Goal: Navigation & Orientation: Understand site structure

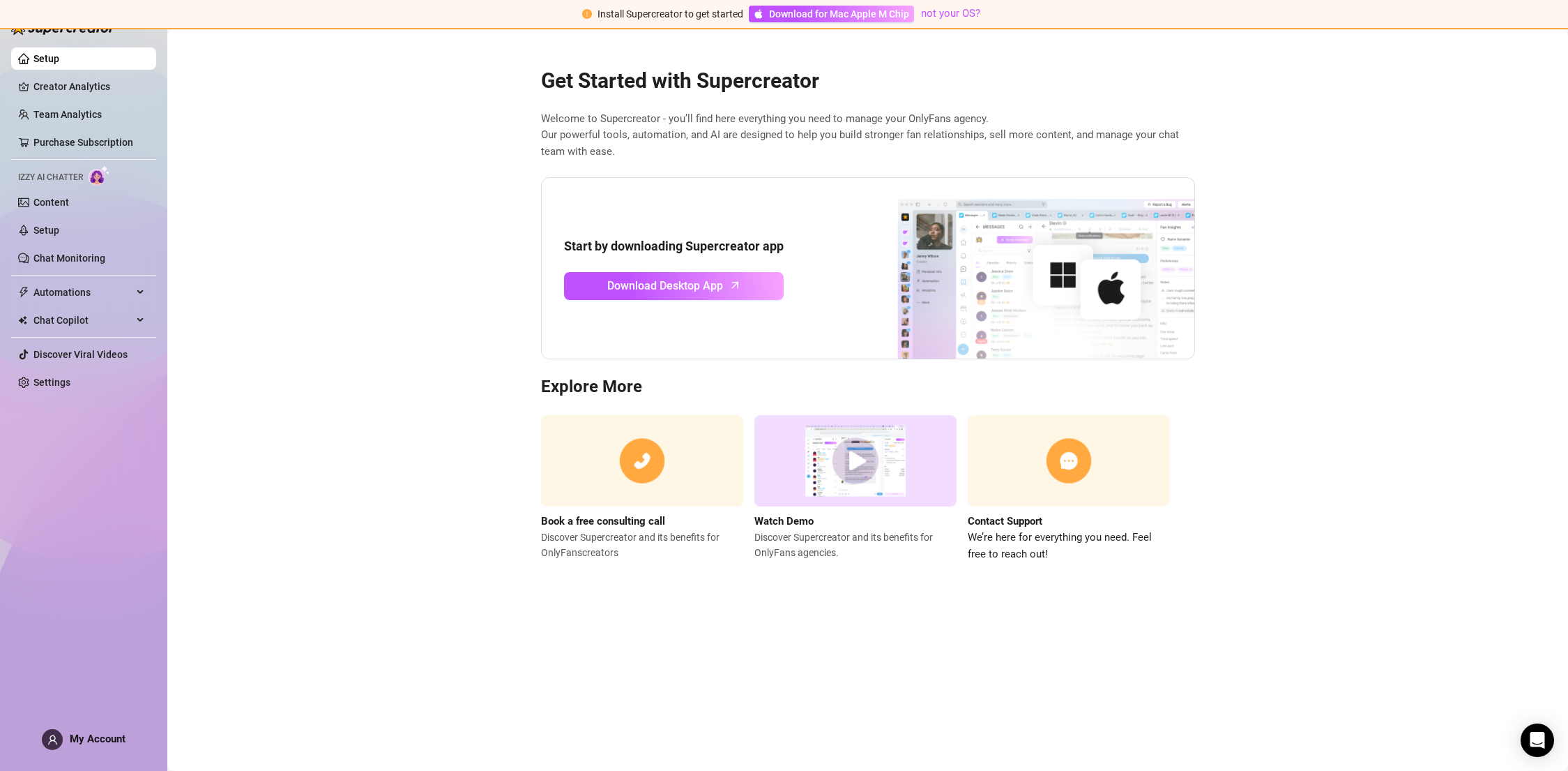
click at [474, 143] on main "Get Started with Supercreator Welcome to Supercreator - you’ll find here everyt…" at bounding box center [868, 400] width 1401 height 742
click at [1017, 73] on h2 "Get Started with Supercreator" at bounding box center [868, 81] width 654 height 26
click at [1001, 48] on main "Get Started with Supercreator Welcome to Supercreator - you’ll find here everyt…" at bounding box center [868, 400] width 1401 height 742
click at [59, 58] on link "Setup" at bounding box center [46, 58] width 26 height 11
click at [927, 62] on div "Get Started with Supercreator Welcome to Supercreator - you’ll find here everyt…" at bounding box center [868, 306] width 676 height 512
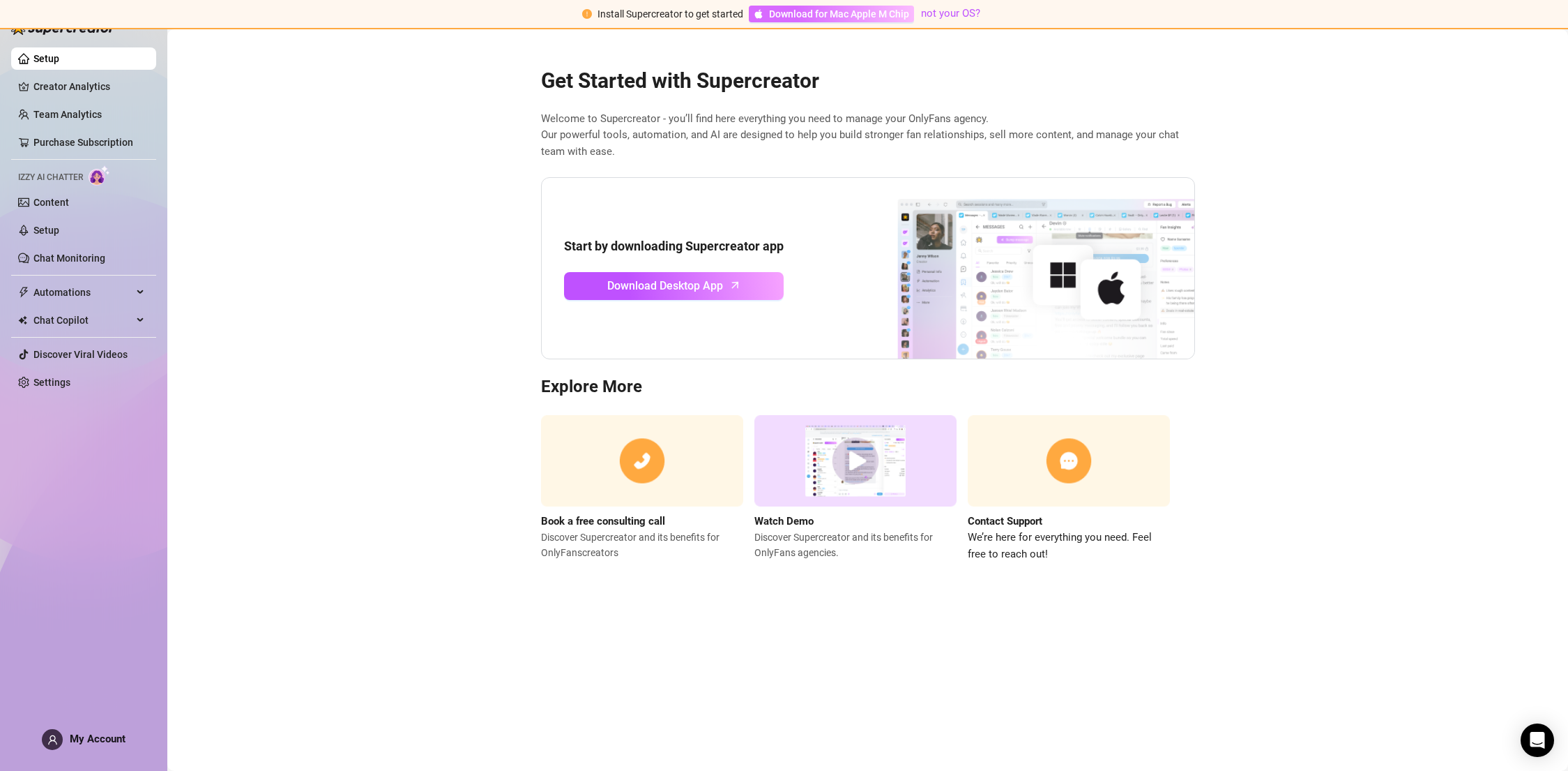
click at [872, 13] on span "Download for Mac Apple M Chip" at bounding box center [839, 14] width 140 height 15
click at [864, 57] on div "Get Started with Supercreator Welcome to Supercreator - you’ll find here everyt…" at bounding box center [868, 306] width 676 height 512
click at [79, 216] on ul "Setup Creator Analytics Team Analytics Purchase Subscription Izzy AI Chatter Co…" at bounding box center [84, 220] width 145 height 357
click at [59, 225] on link "Setup" at bounding box center [46, 230] width 26 height 11
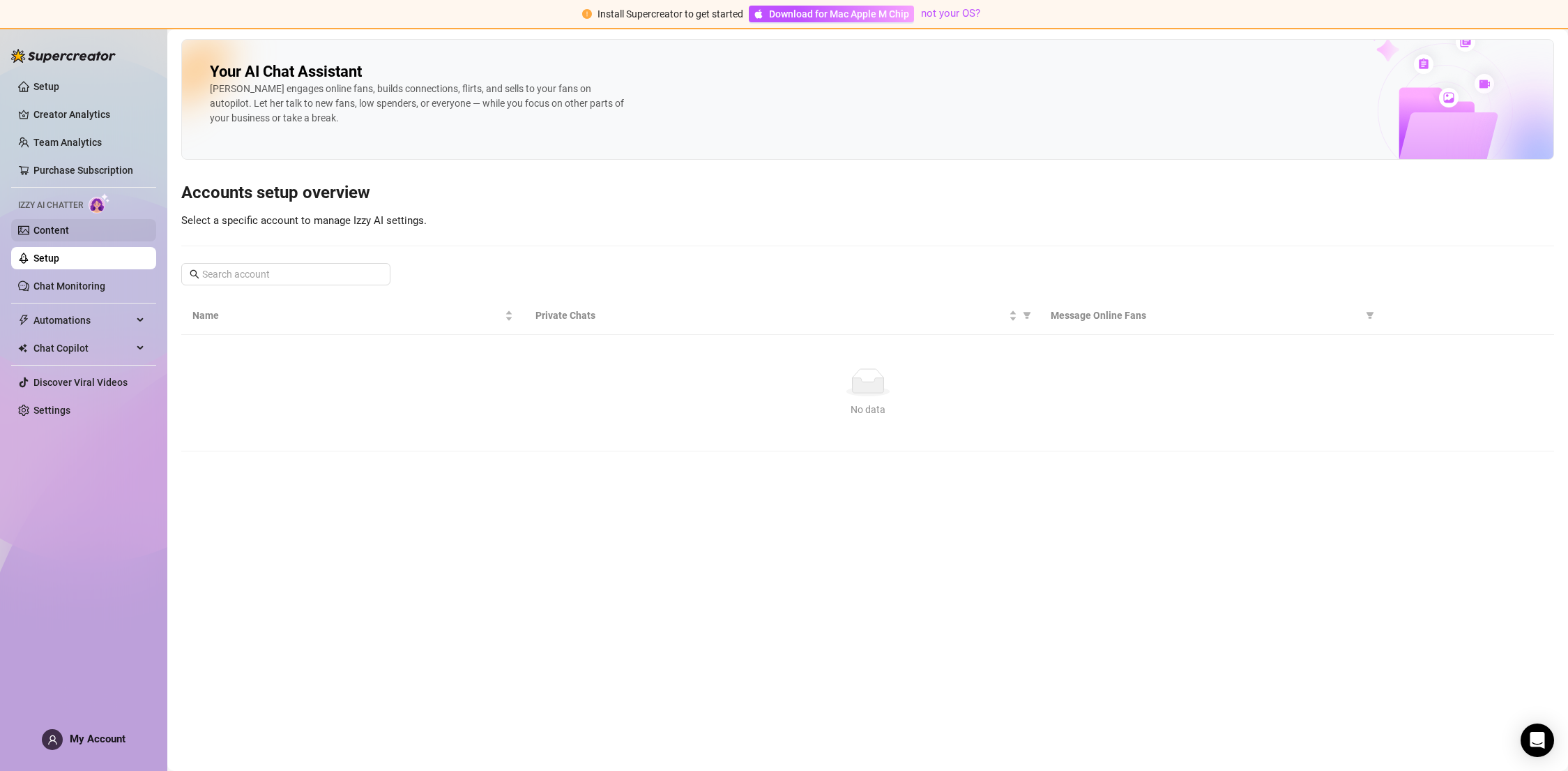
click at [69, 233] on link "Content" at bounding box center [51, 230] width 36 height 11
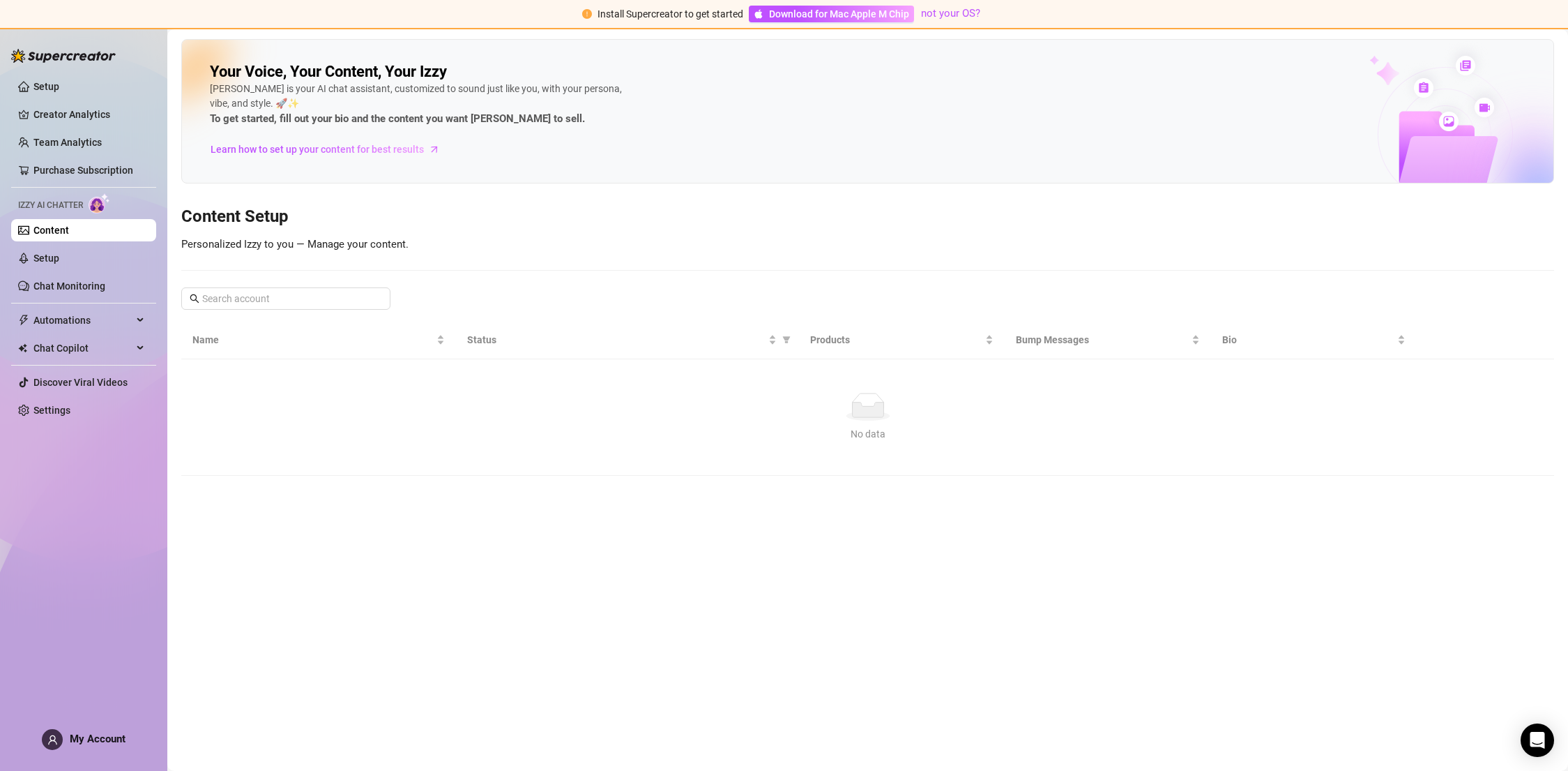
click at [673, 14] on span "Install Supercreator to get started" at bounding box center [670, 14] width 146 height 11
click at [59, 86] on link "Setup" at bounding box center [46, 86] width 26 height 11
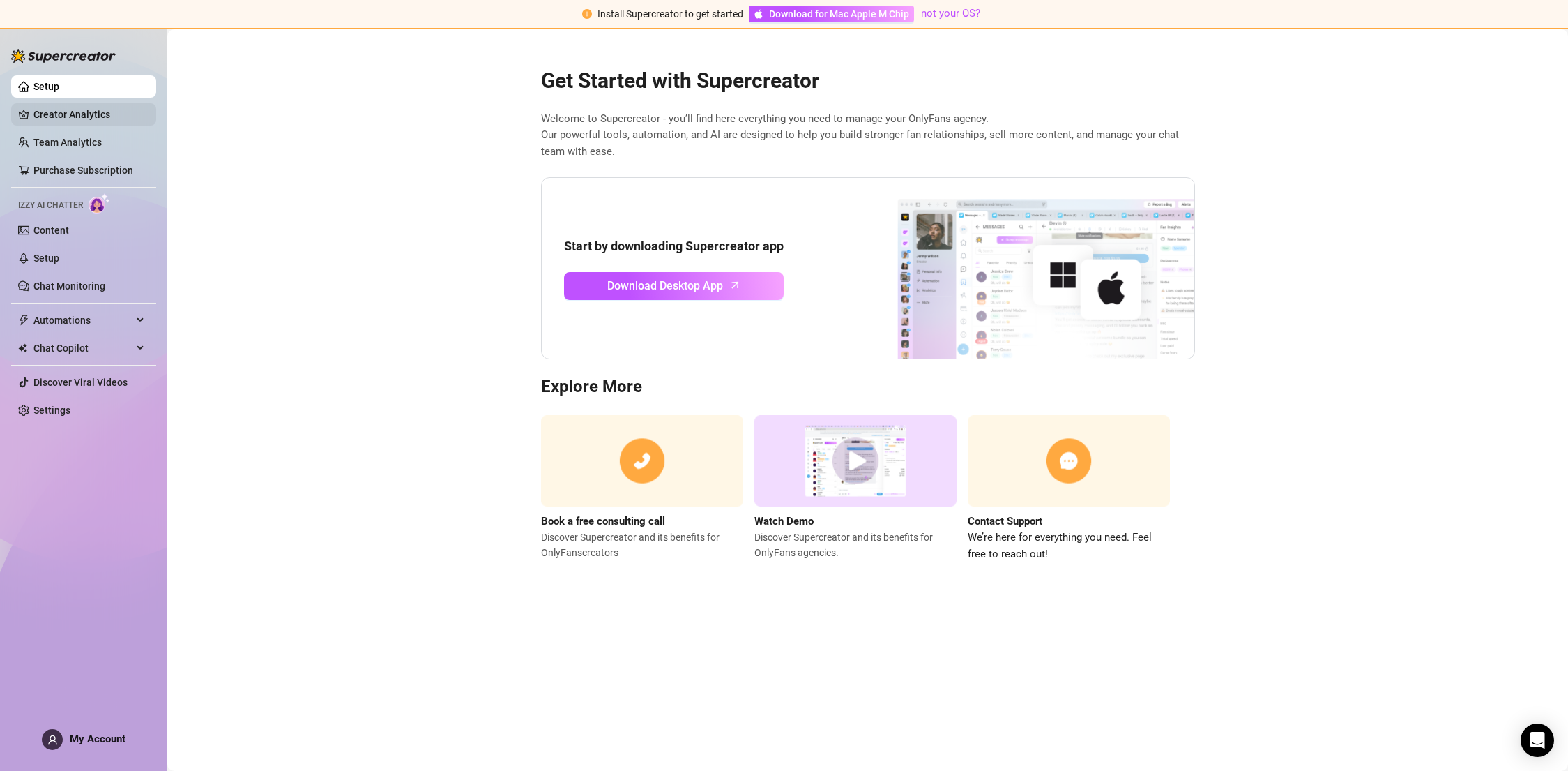
click at [66, 116] on link "Creator Analytics" at bounding box center [89, 115] width 112 height 23
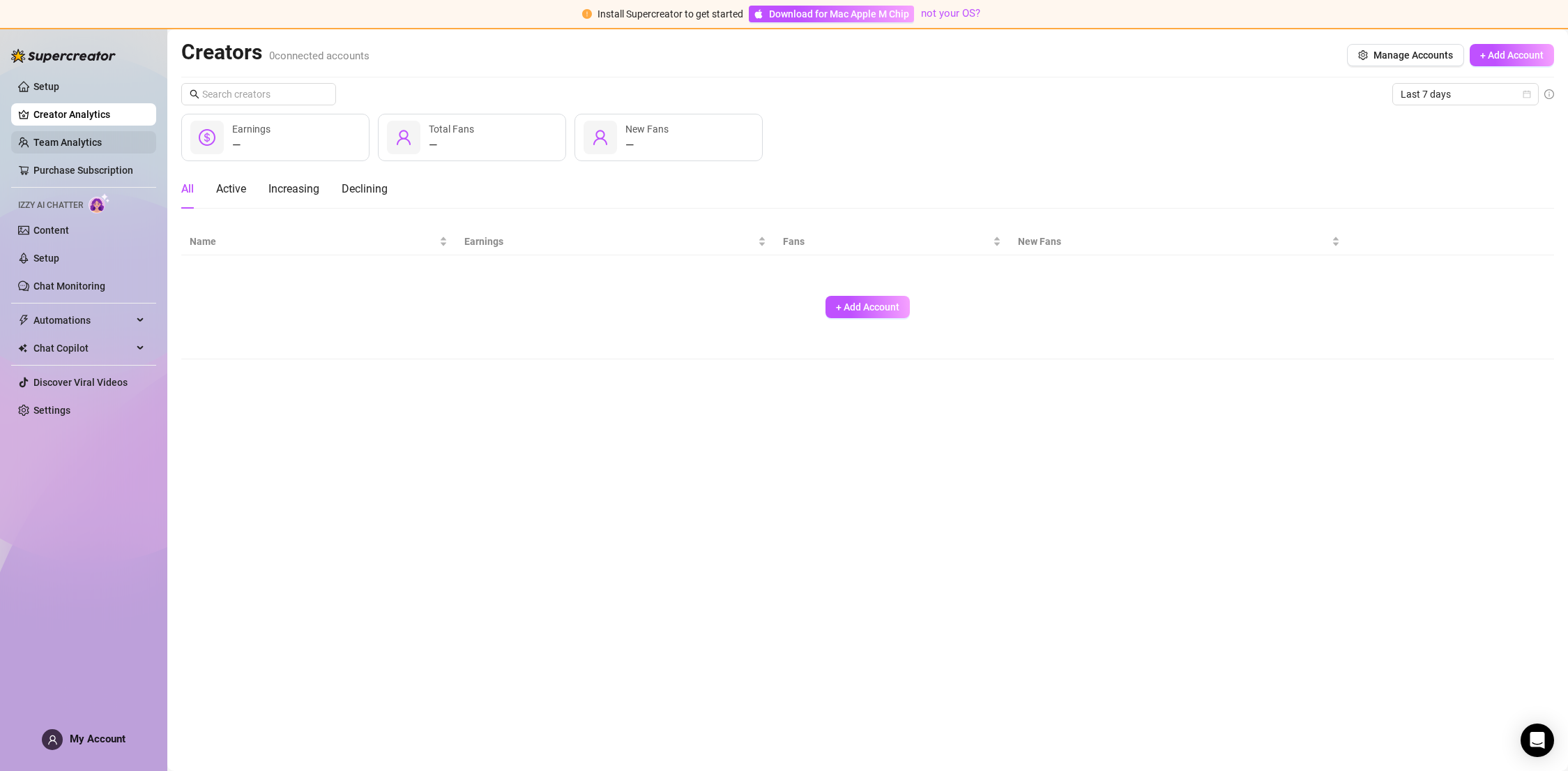
click at [82, 148] on link "Team Analytics" at bounding box center [67, 142] width 68 height 11
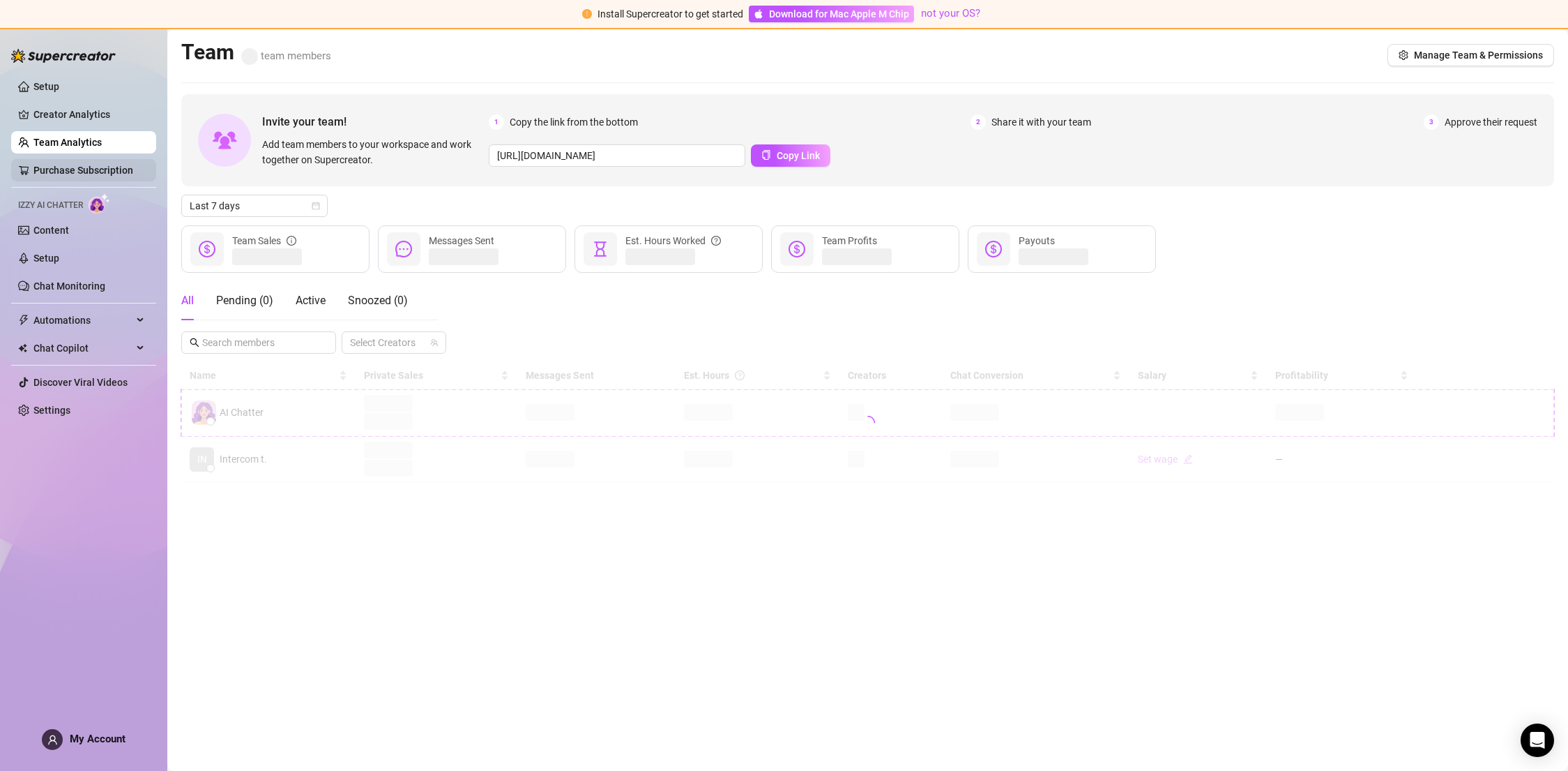
click at [79, 172] on link "Purchase Subscription" at bounding box center [83, 170] width 100 height 11
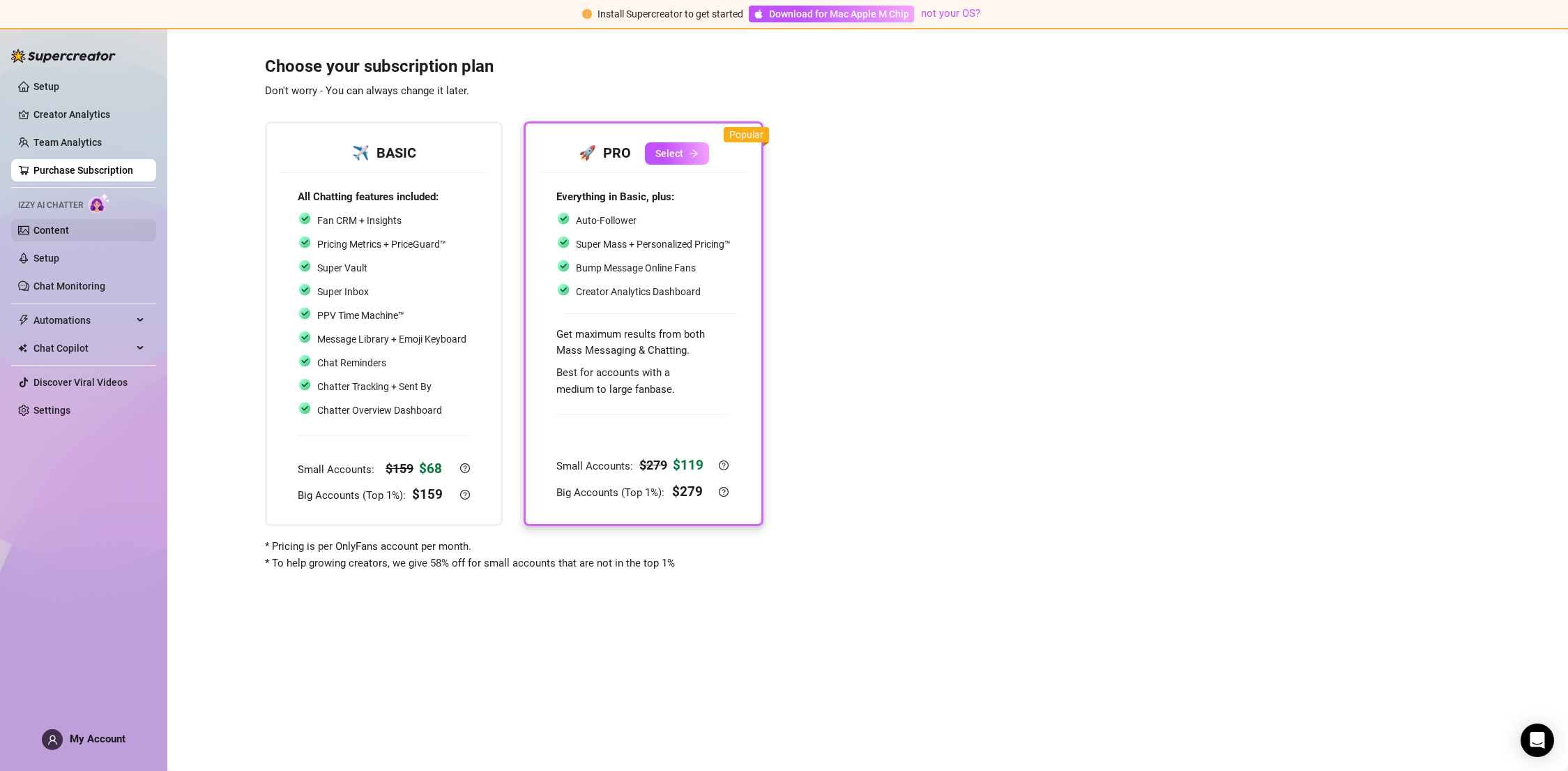
click at [54, 234] on link "Content" at bounding box center [51, 230] width 36 height 11
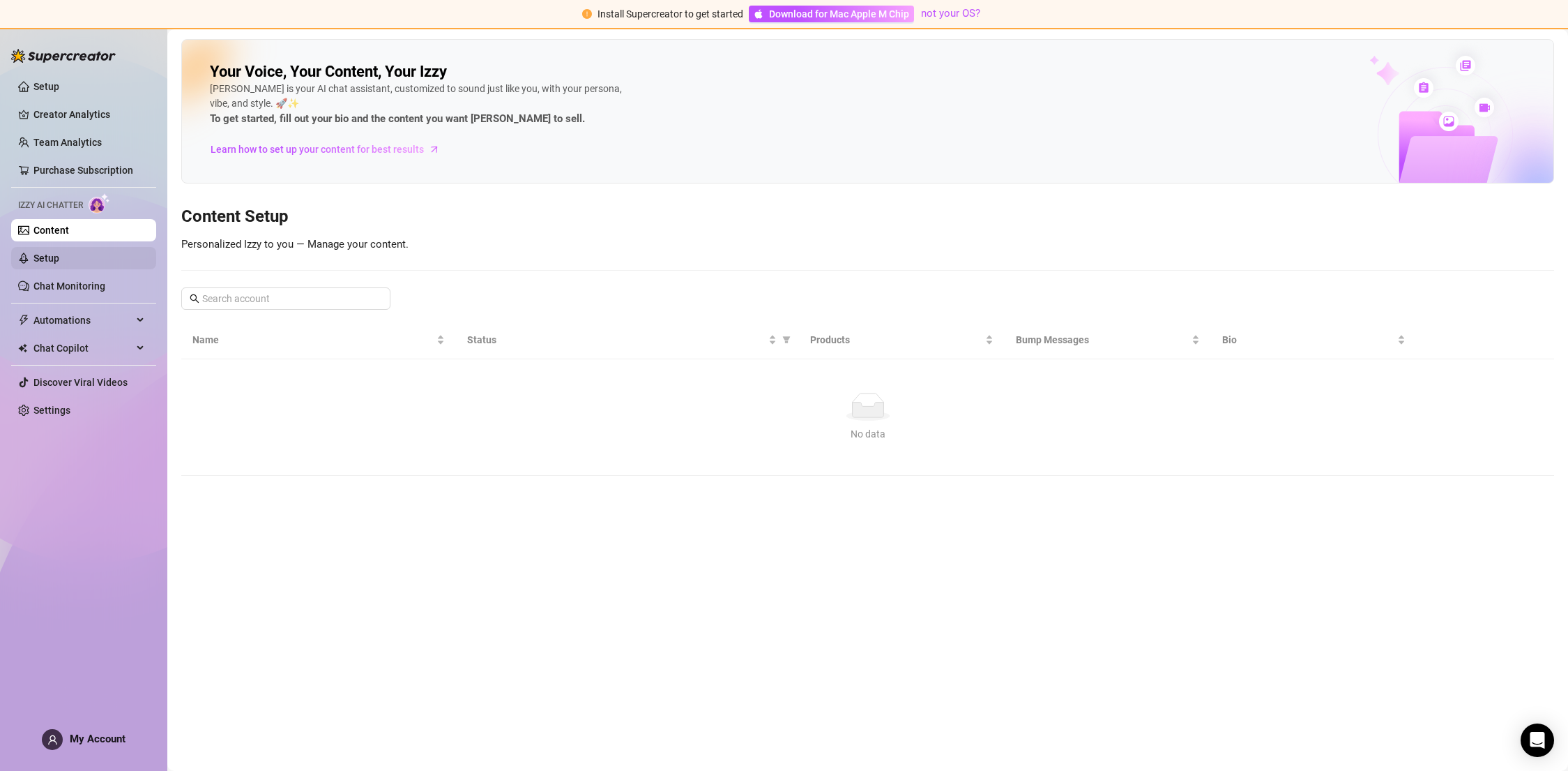
click at [50, 259] on link "Setup" at bounding box center [46, 258] width 26 height 11
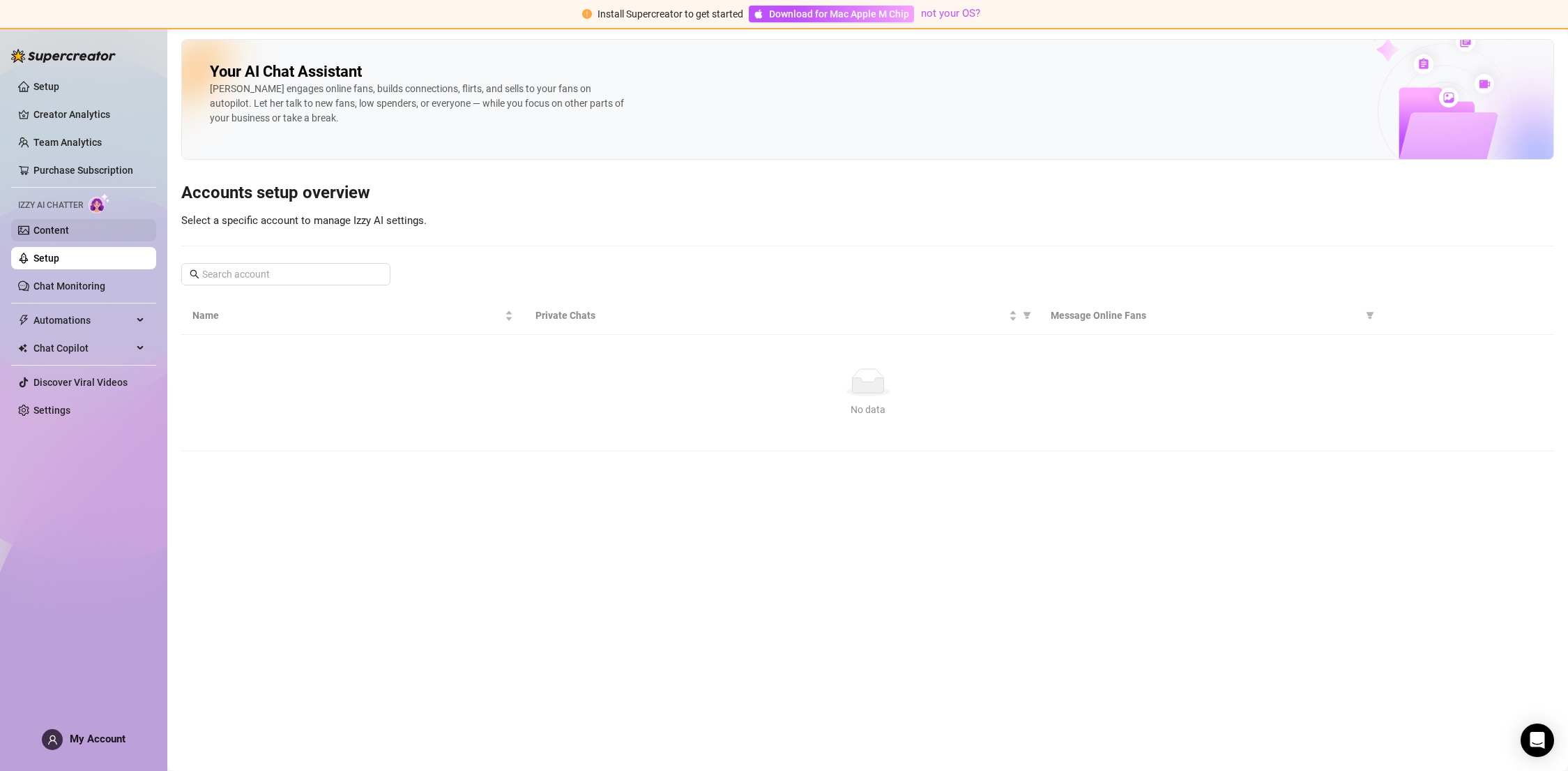
click at [53, 231] on link "Content" at bounding box center [51, 230] width 36 height 11
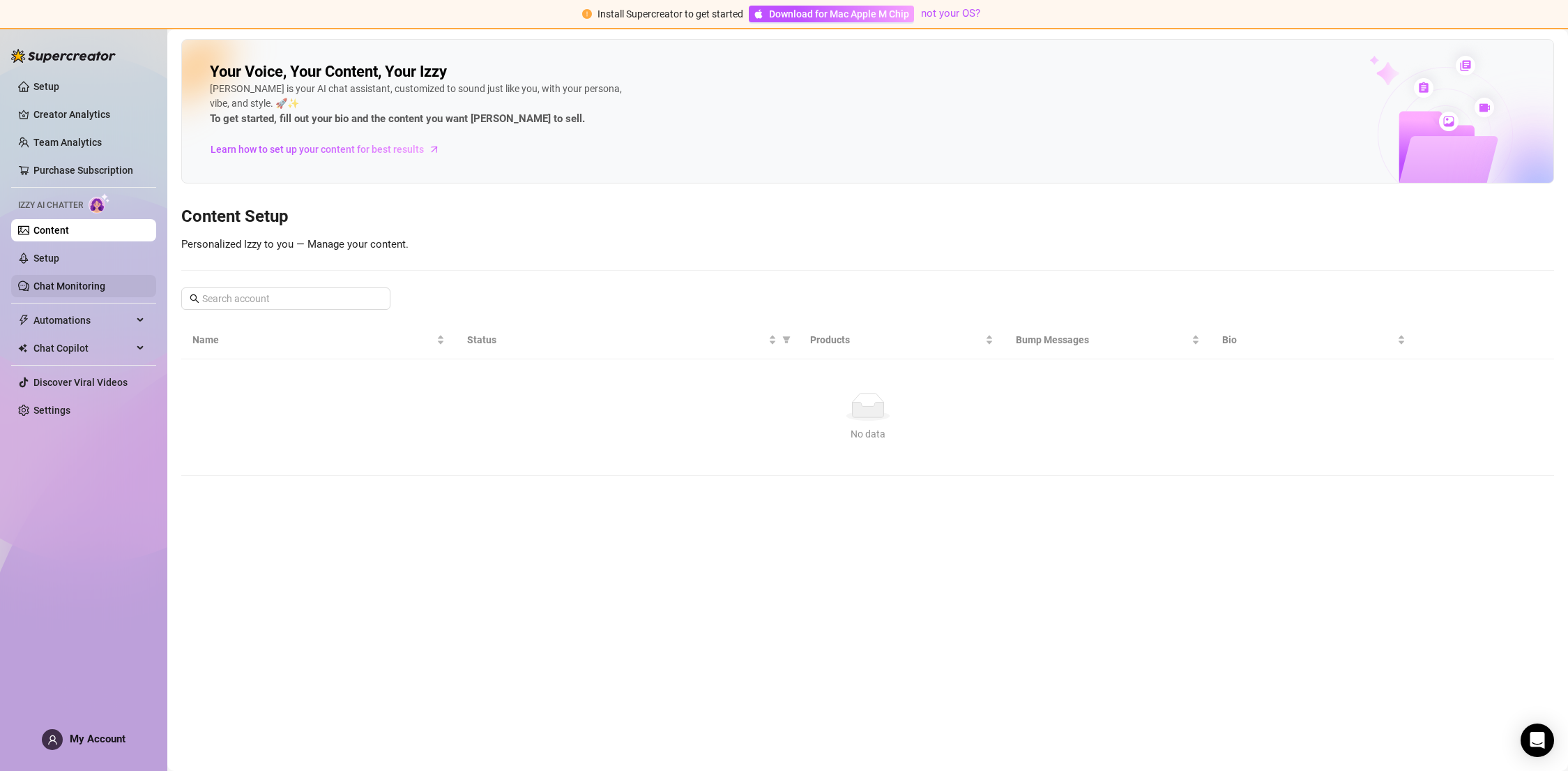
click at [52, 289] on link "Chat Monitoring" at bounding box center [69, 286] width 72 height 11
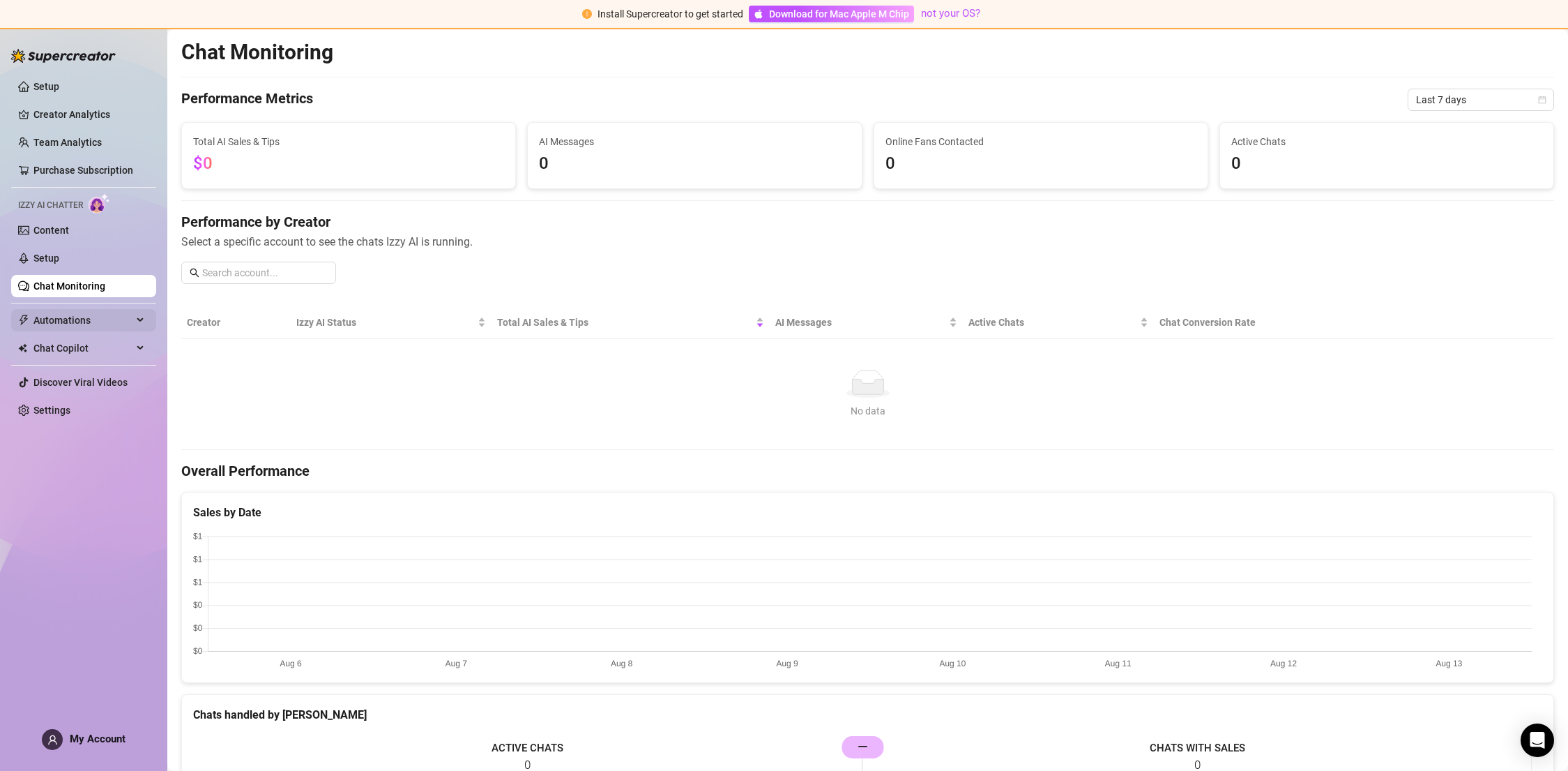
click at [57, 328] on span "Automations" at bounding box center [82, 320] width 99 height 23
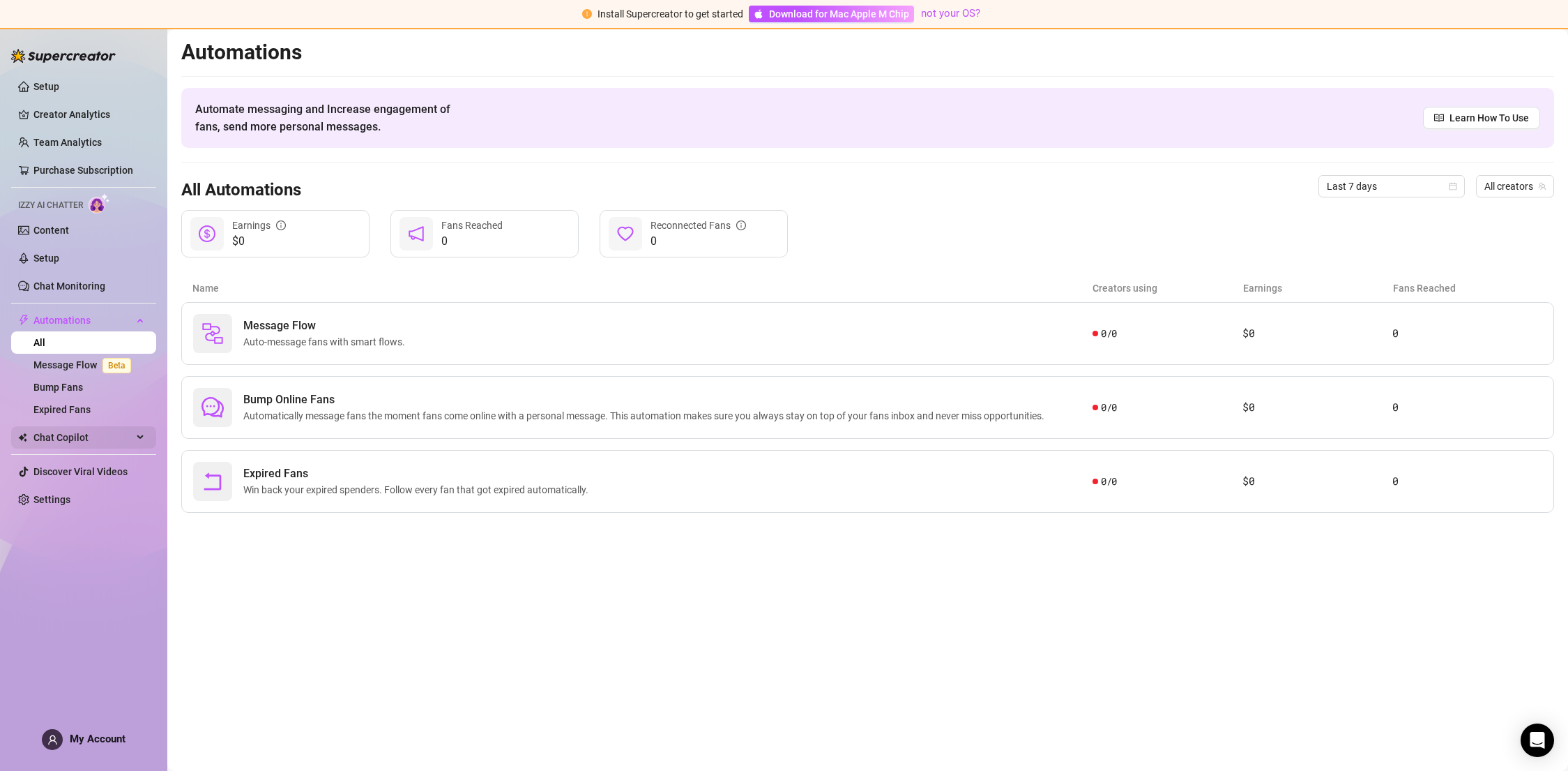
click at [109, 438] on span "Chat Copilot" at bounding box center [82, 438] width 99 height 23
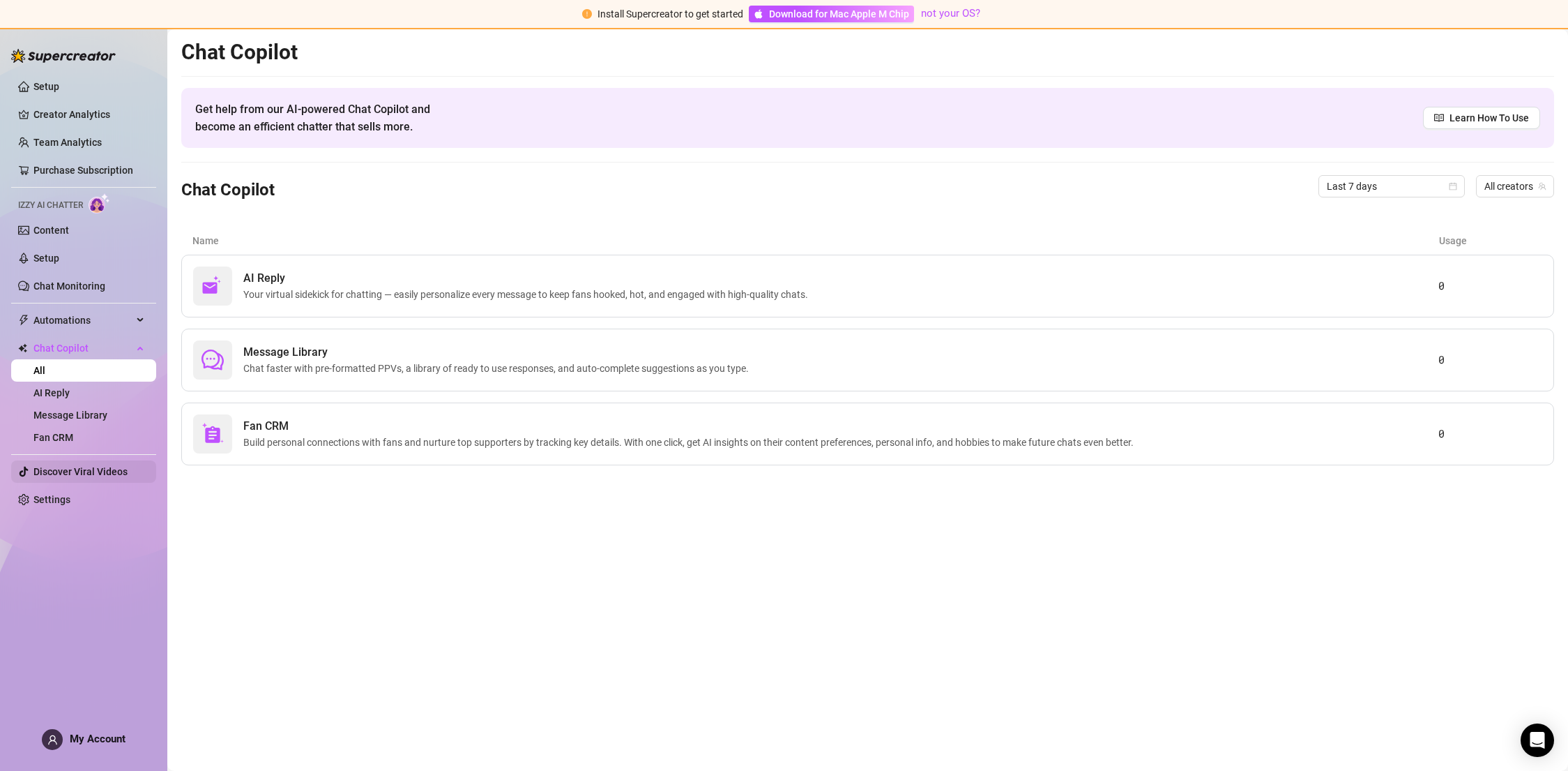
click at [97, 471] on link "Discover Viral Videos" at bounding box center [80, 471] width 94 height 11
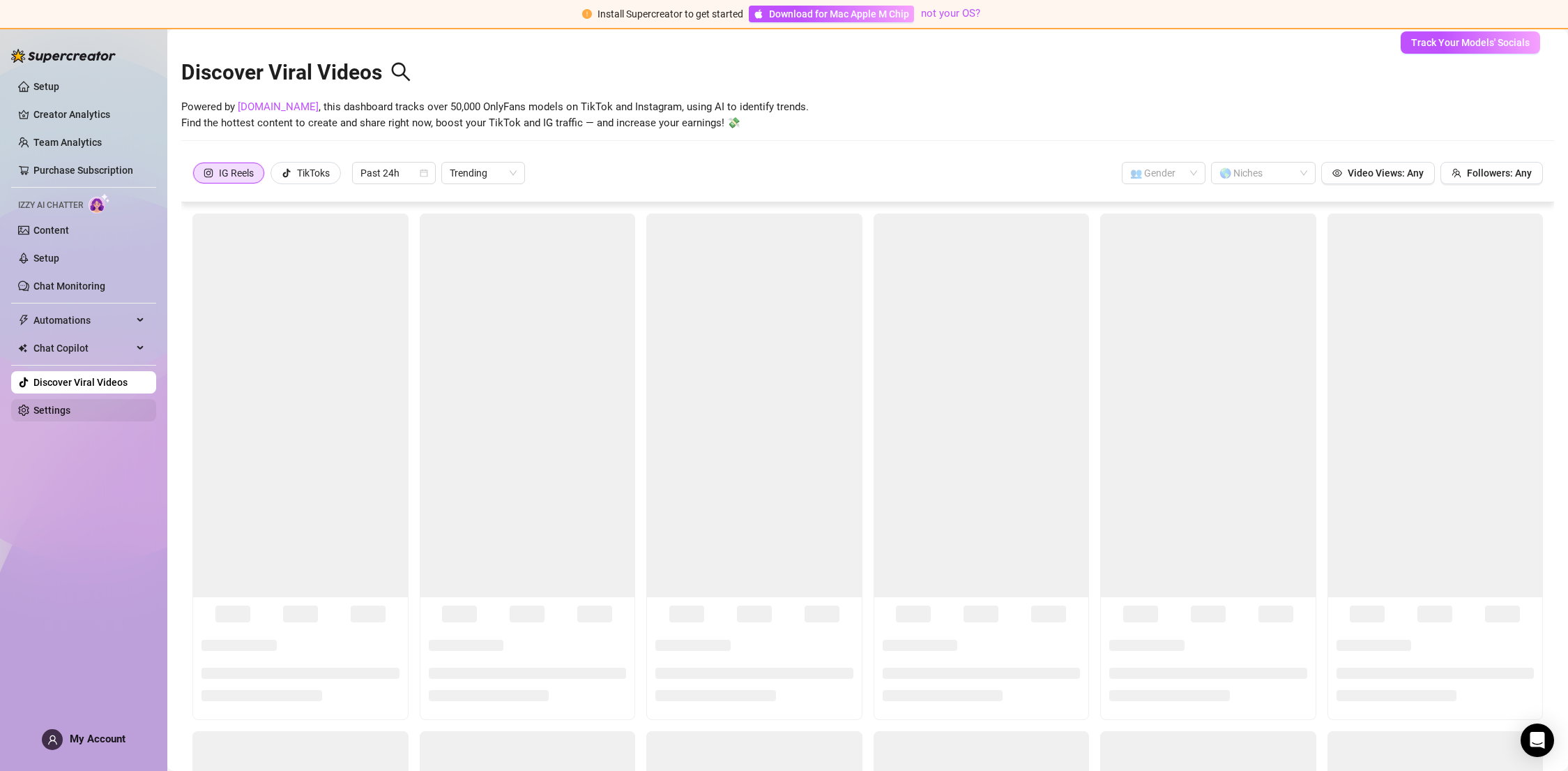
click at [41, 409] on link "Settings" at bounding box center [51, 410] width 37 height 11
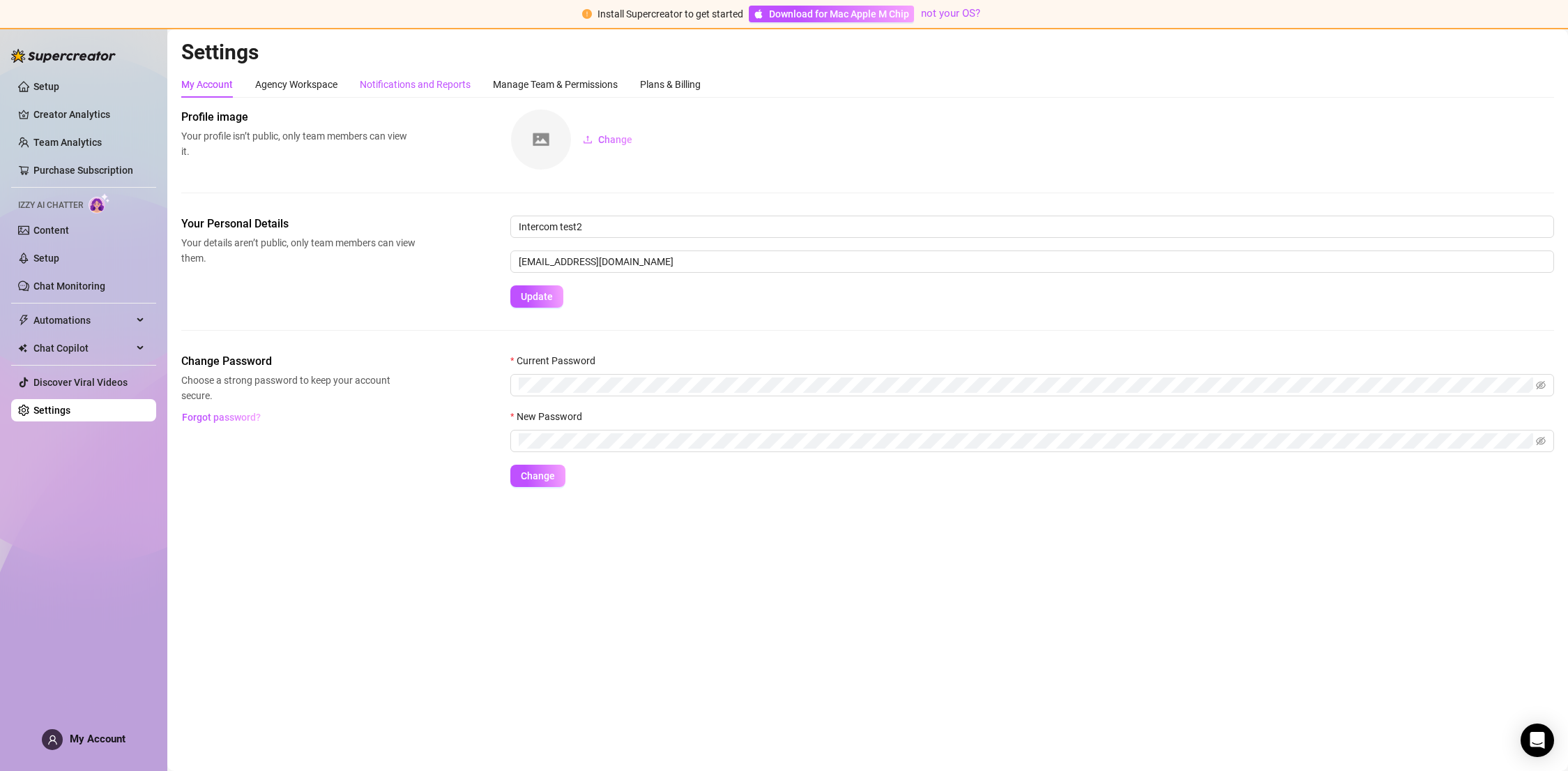
click at [386, 77] on div "Notifications and Reports" at bounding box center [415, 85] width 111 height 15
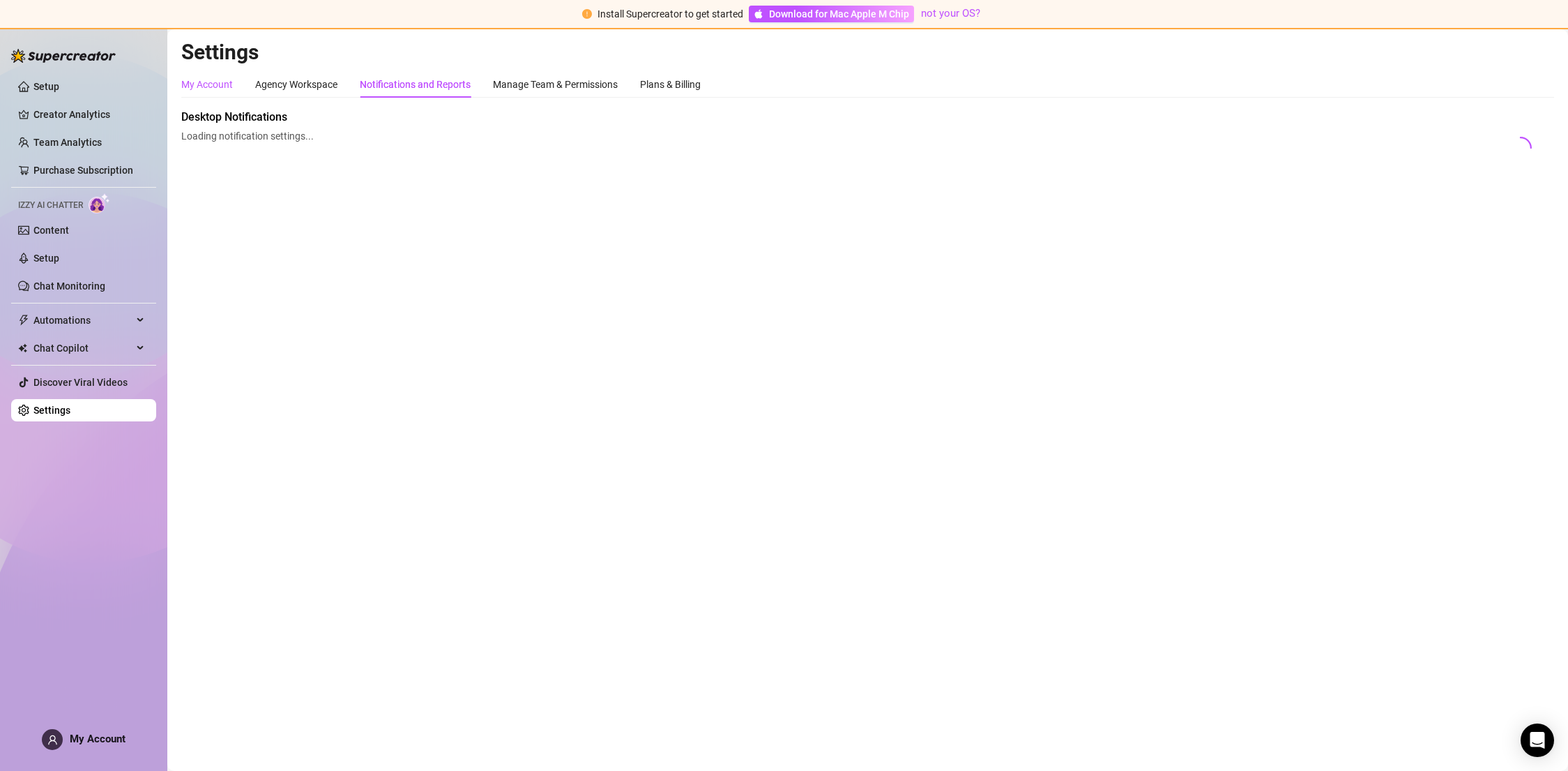
click at [215, 85] on div "My Account" at bounding box center [207, 85] width 51 height 15
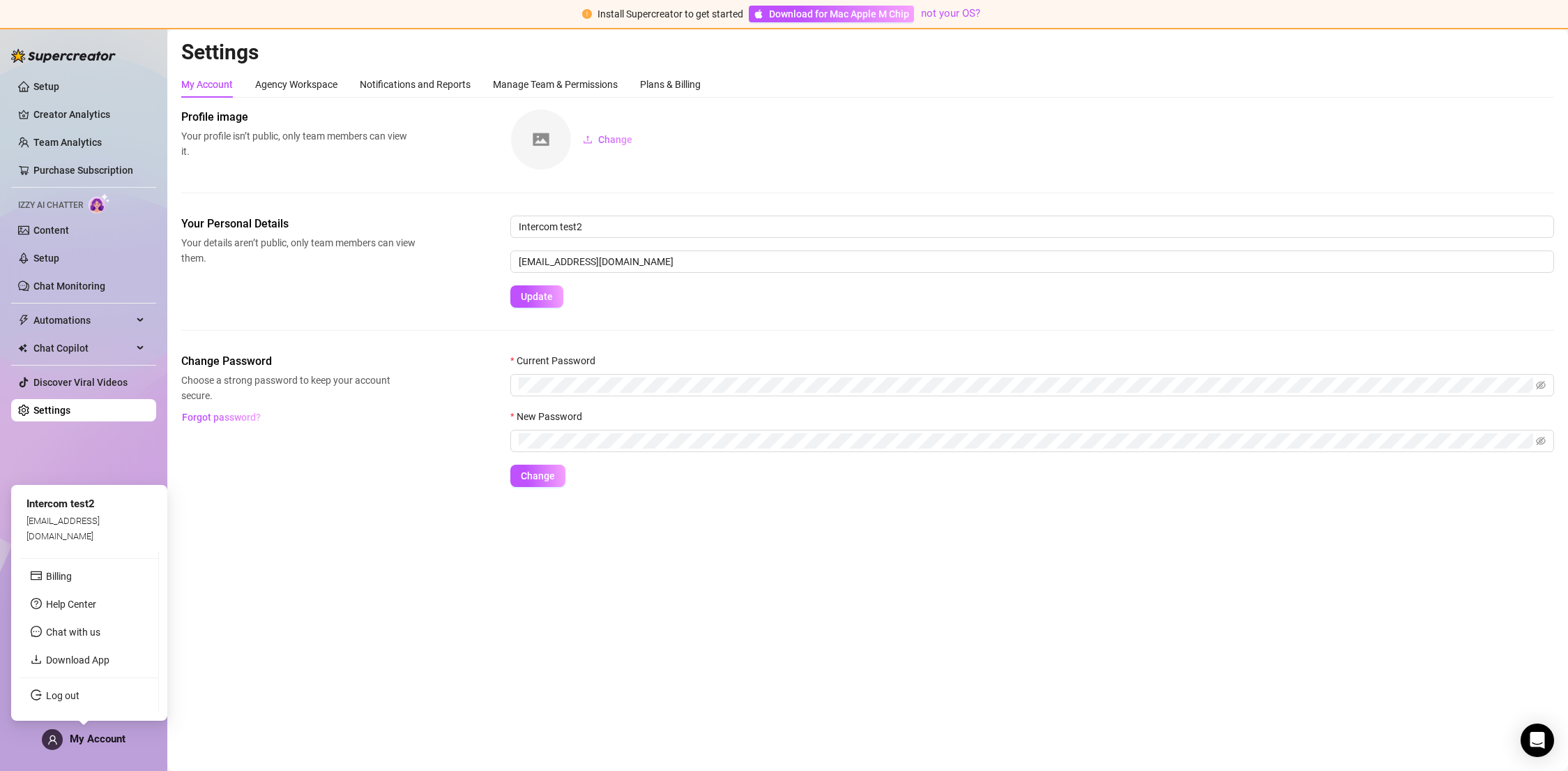
click at [110, 731] on div "My Account" at bounding box center [83, 739] width 84 height 21
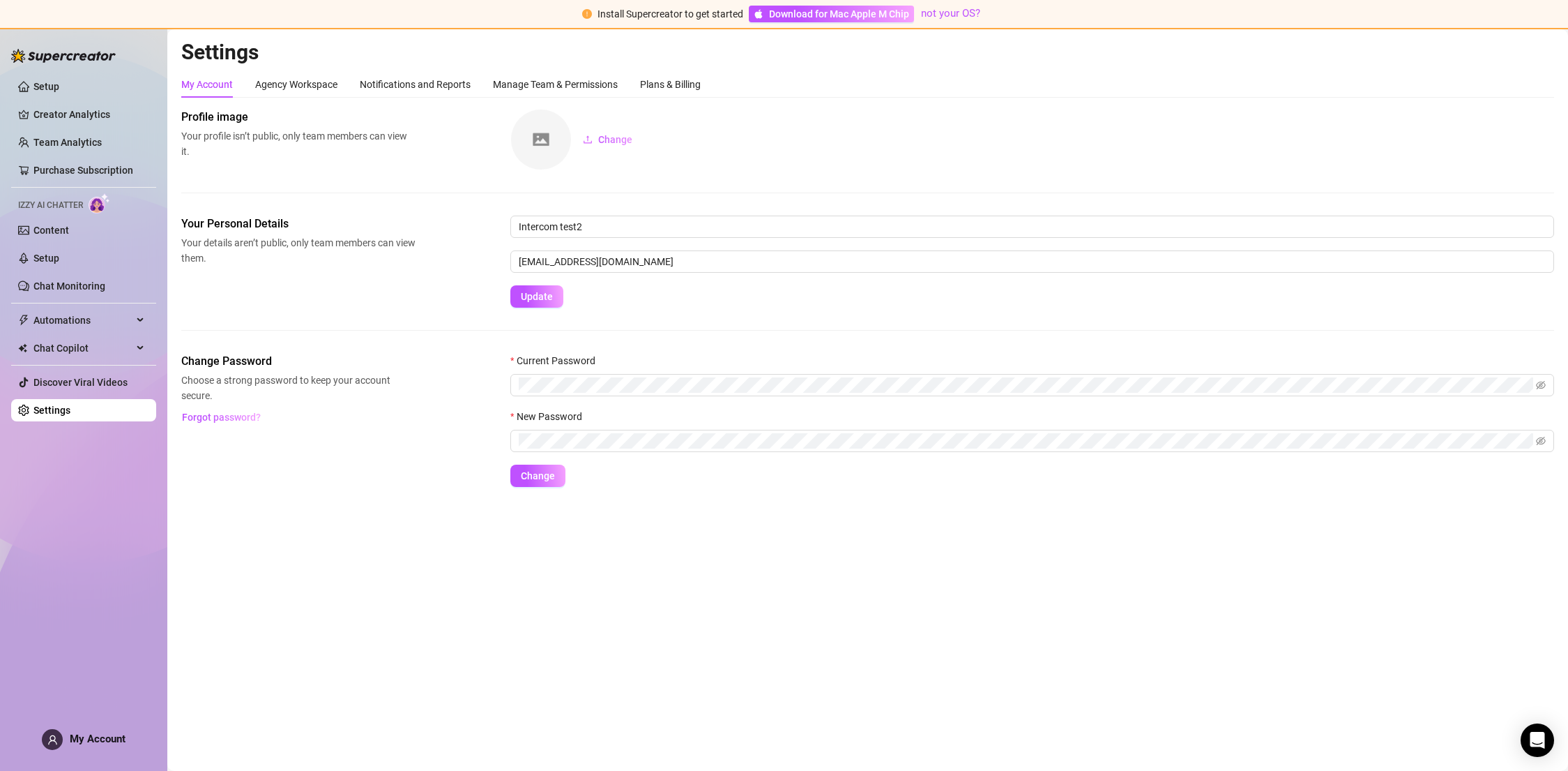
click at [465, 552] on main "Settings My Account Agency Workspace Notifications and Reports Manage Team & Pe…" at bounding box center [868, 400] width 1401 height 742
click at [323, 60] on h2 "Settings" at bounding box center [868, 52] width 1373 height 26
click at [323, 59] on h2 "Settings" at bounding box center [868, 52] width 1373 height 26
click at [141, 320] on icon at bounding box center [141, 320] width 7 height 0
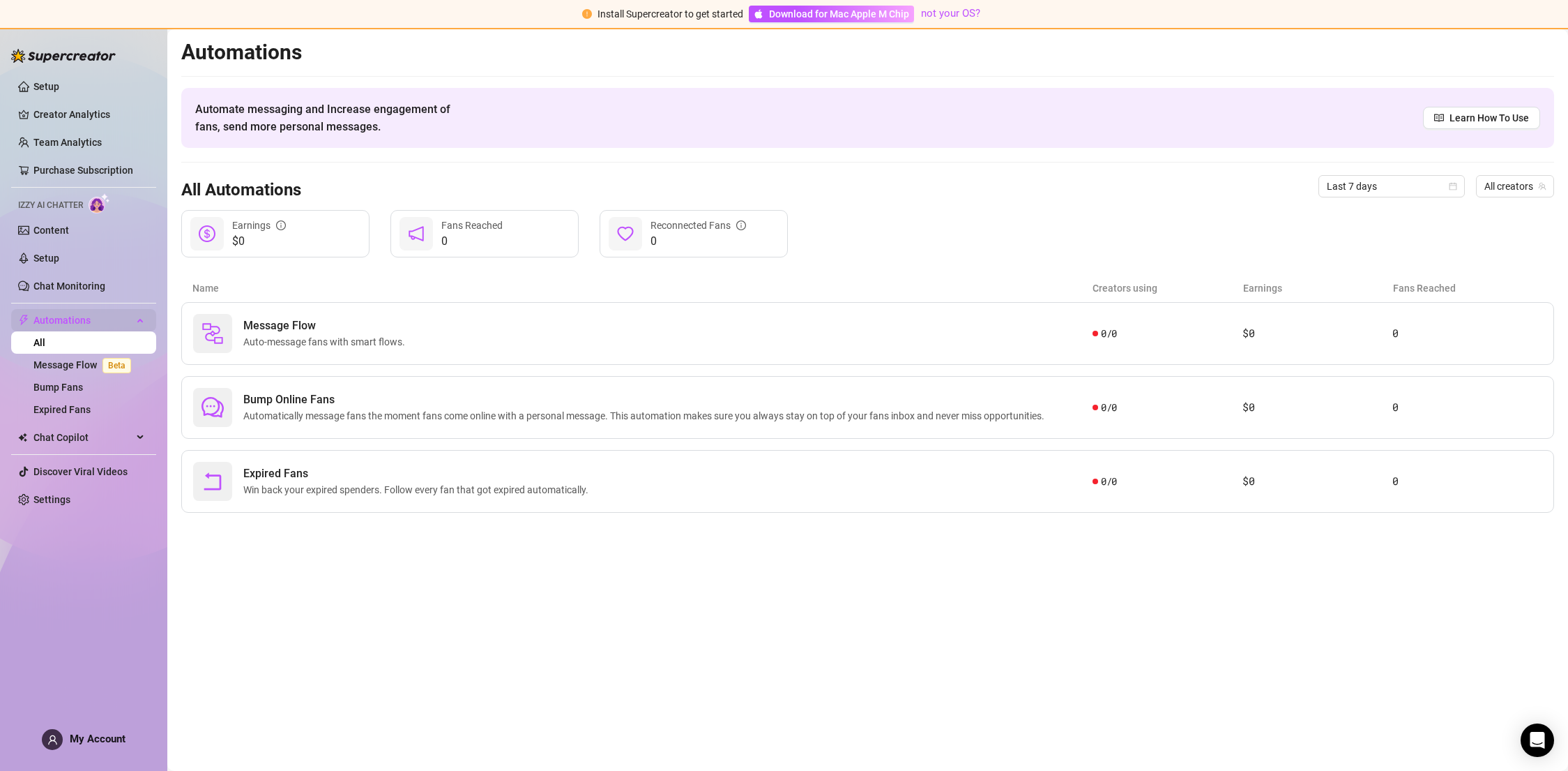
click at [141, 319] on icon at bounding box center [141, 319] width 7 height 0
click at [59, 92] on link "Setup" at bounding box center [46, 86] width 26 height 11
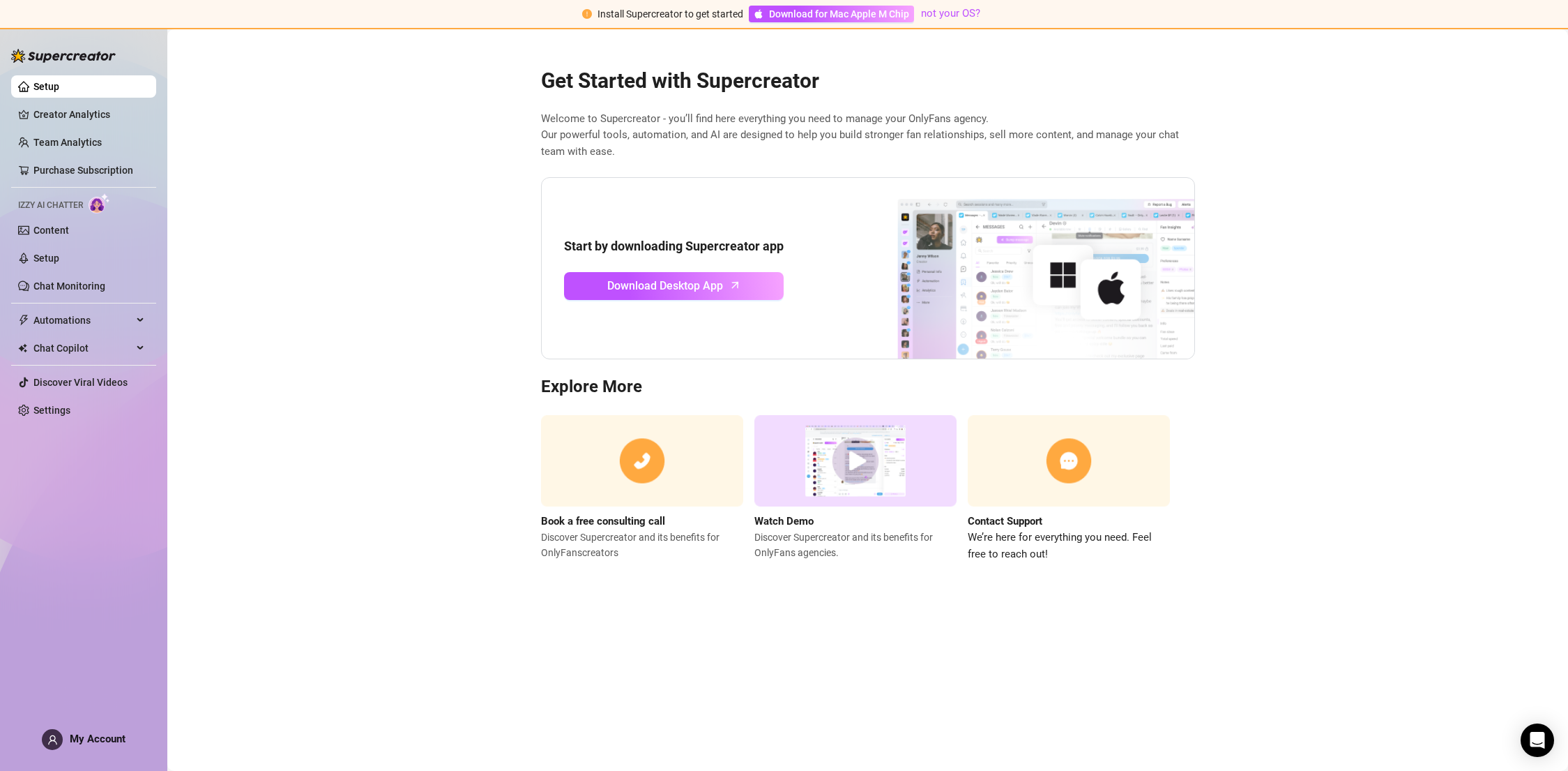
click at [261, 243] on main "Get Started with Supercreator Welcome to Supercreator - you’ll find here everyt…" at bounding box center [868, 400] width 1401 height 742
click at [448, 589] on main "Get Started with Supercreator Welcome to Supercreator - you’ll find here everyt…" at bounding box center [868, 400] width 1401 height 742
